Goal: Information Seeking & Learning: Understand process/instructions

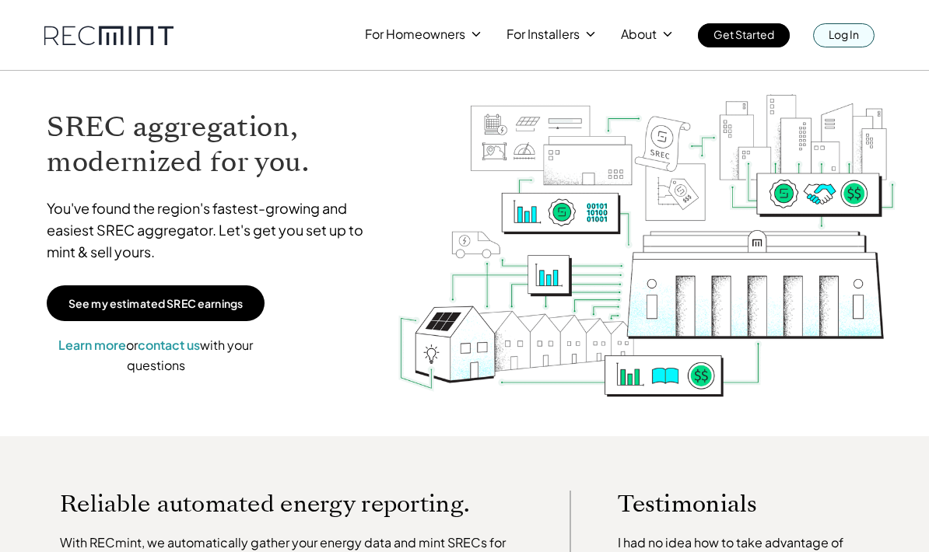
click at [860, 33] on link "Log In" at bounding box center [843, 35] width 61 height 24
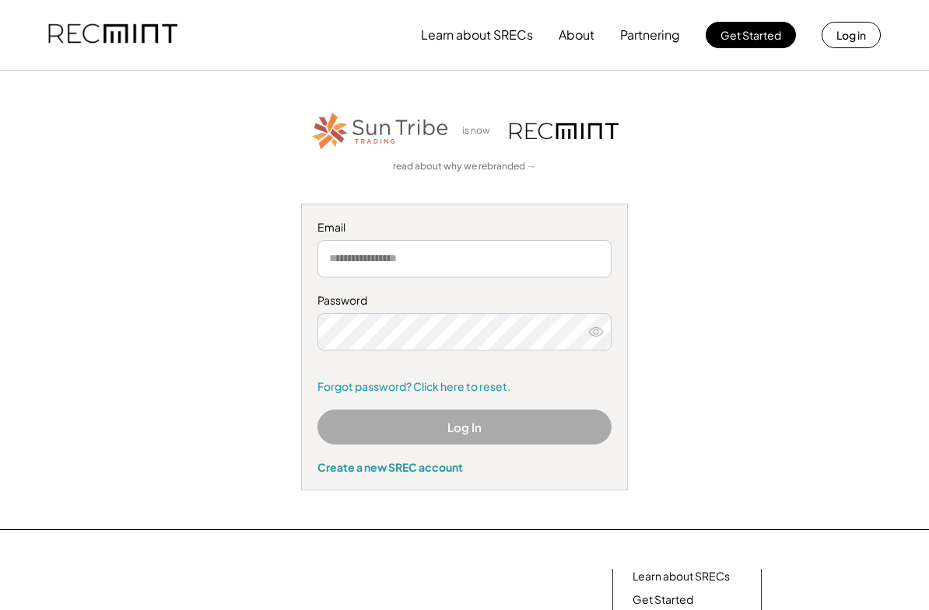
click at [539, 259] on input "email" at bounding box center [464, 258] width 294 height 37
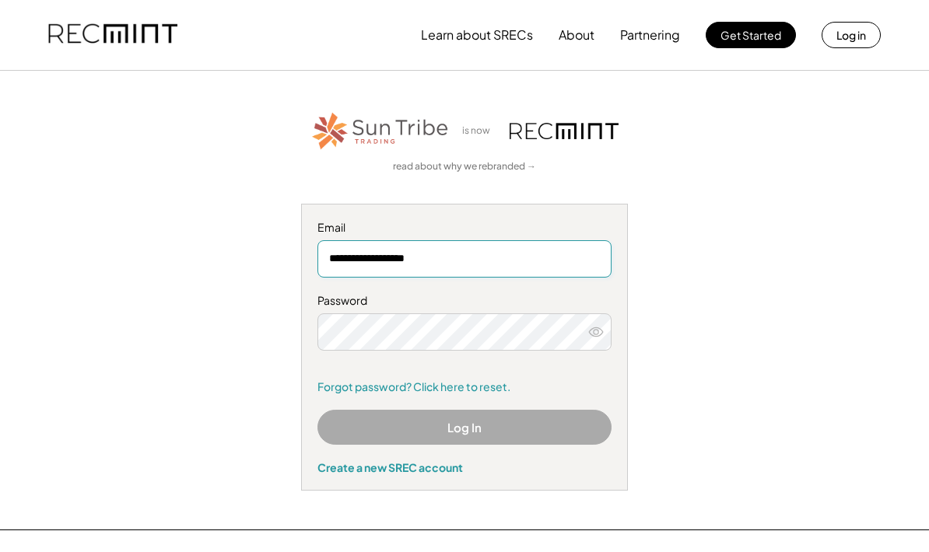
type input "**********"
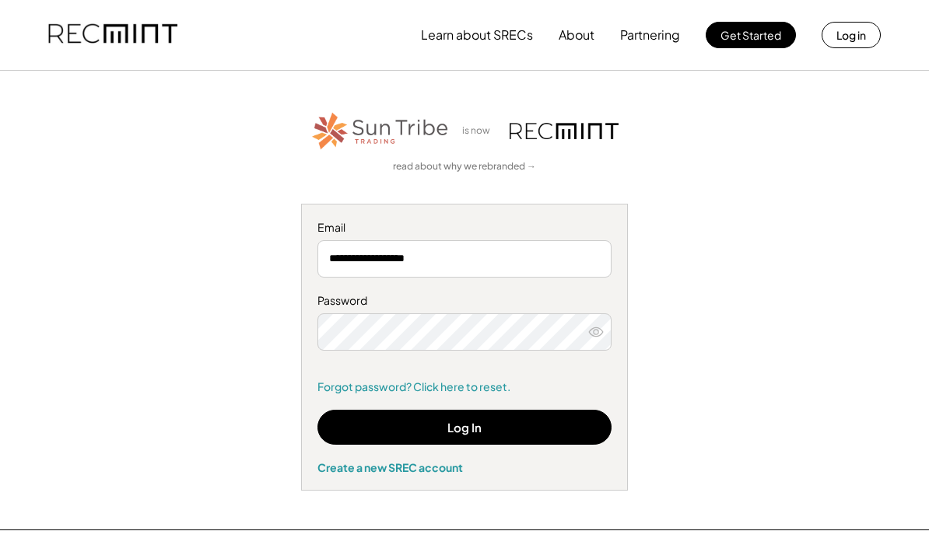
click at [428, 426] on button "Log In" at bounding box center [464, 427] width 294 height 35
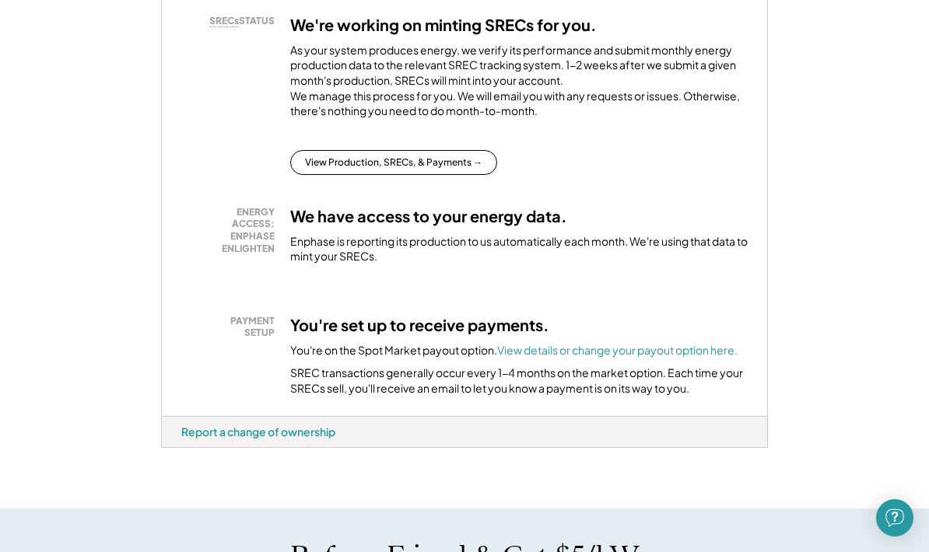
scroll to position [301, 0]
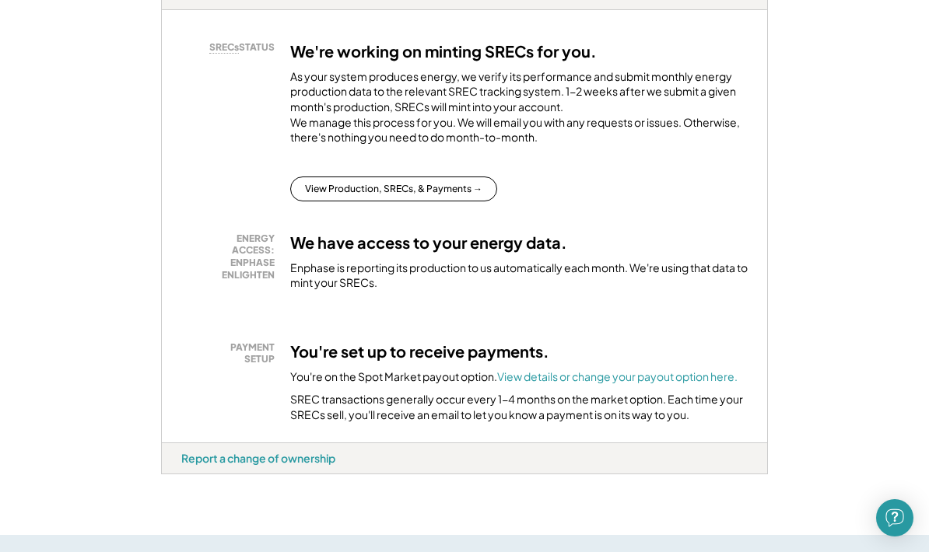
click at [463, 194] on button "View Production, SRECs, & Payments →" at bounding box center [393, 189] width 207 height 25
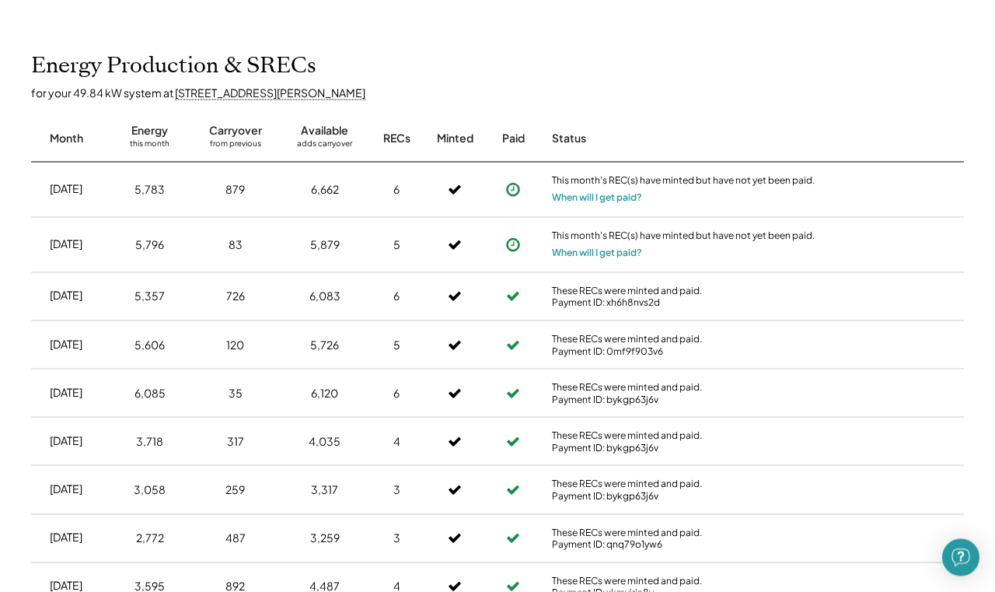
scroll to position [1002, 0]
click at [574, 260] on button "When will I get paid?" at bounding box center [597, 252] width 90 height 16
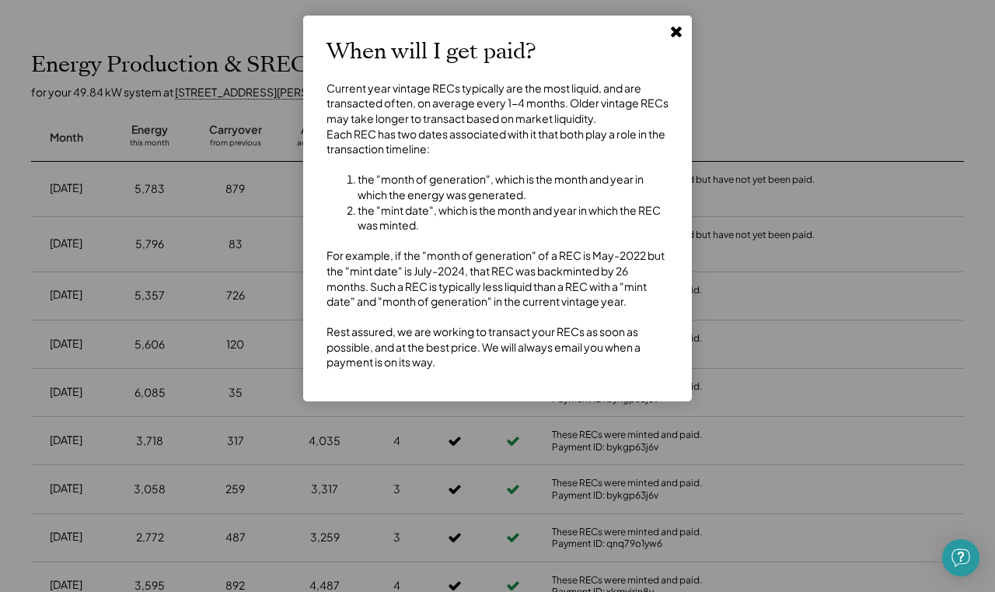
click at [173, 287] on div at bounding box center [497, 296] width 995 height 592
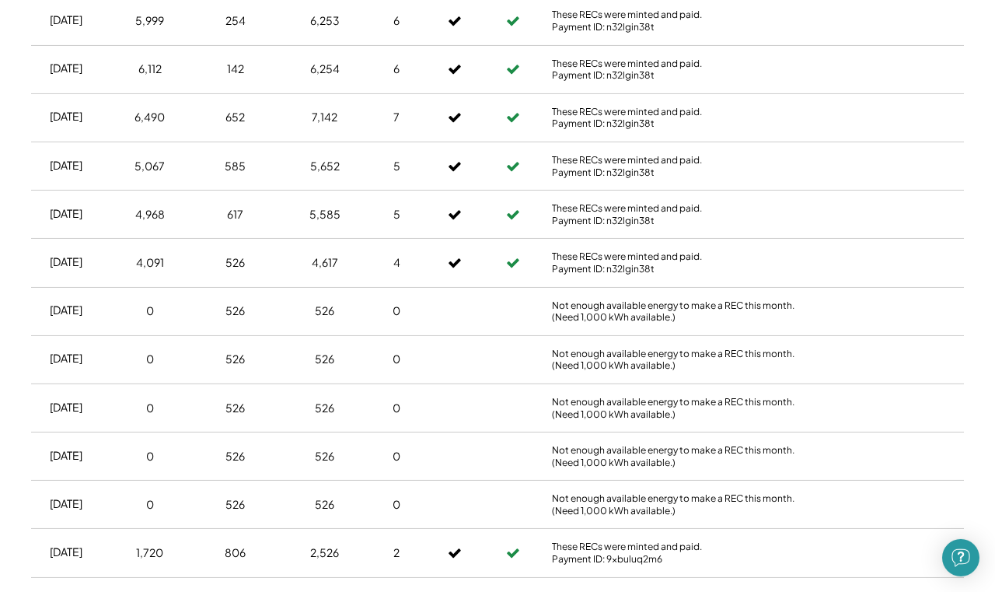
scroll to position [1712, 0]
